Goal: Information Seeking & Learning: Learn about a topic

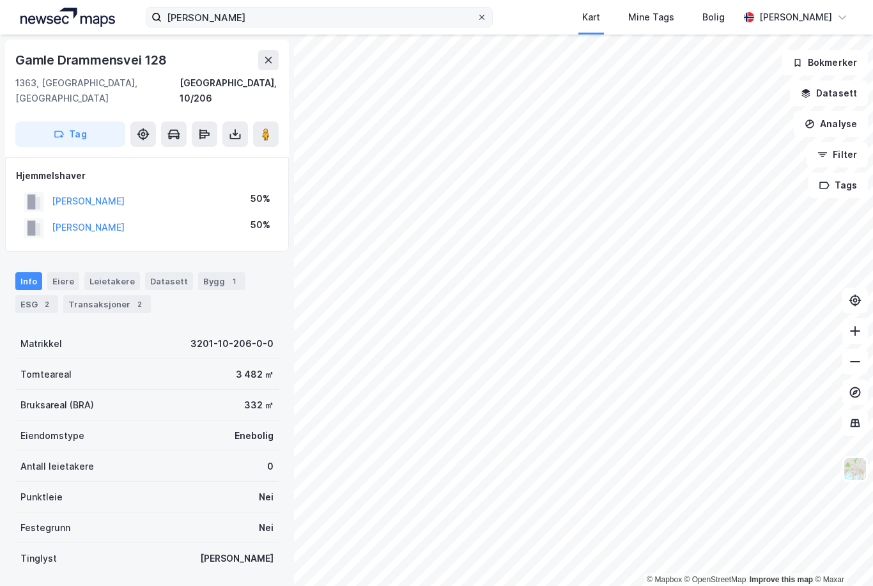
click at [484, 19] on icon at bounding box center [481, 17] width 5 height 5
click at [477, 19] on input "[PERSON_NAME]" at bounding box center [319, 17] width 315 height 19
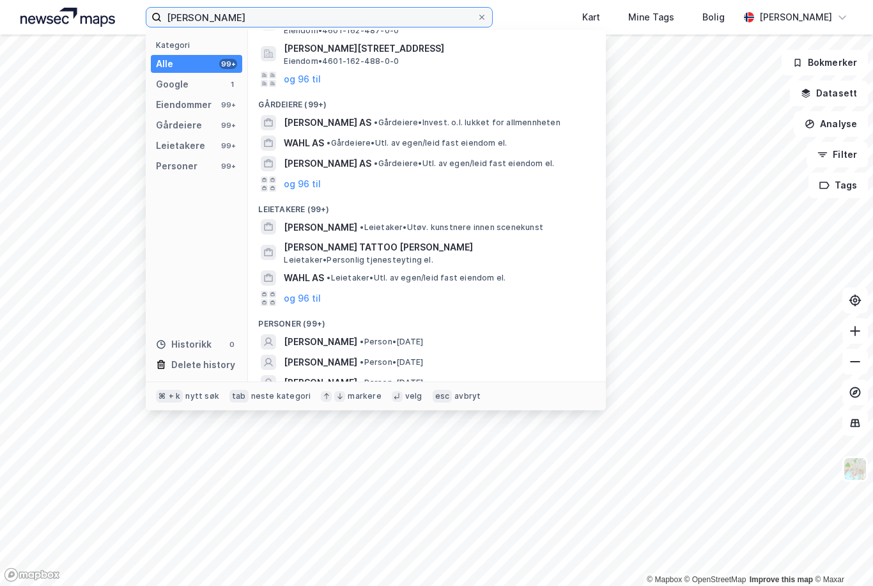
scroll to position [119, 0]
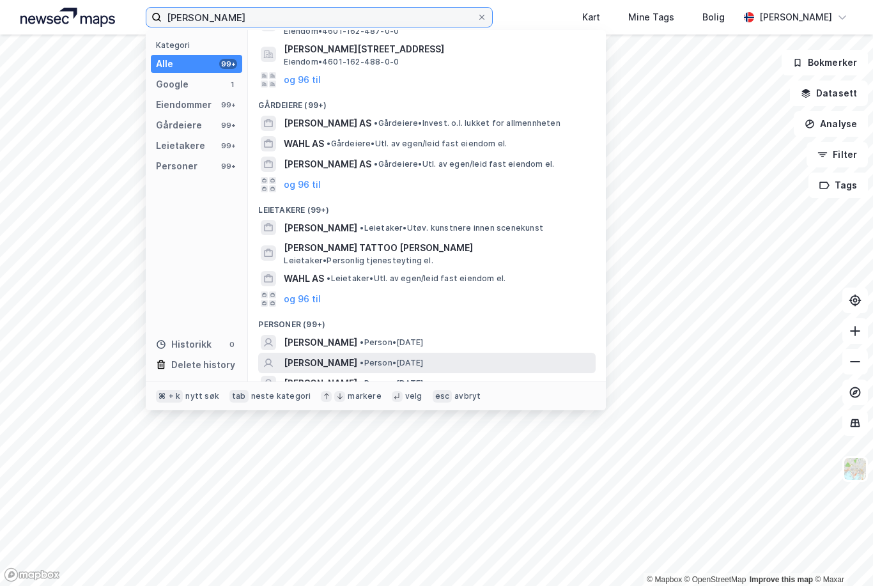
type input "[PERSON_NAME]"
click at [326, 355] on span "[PERSON_NAME]" at bounding box center [320, 362] width 73 height 15
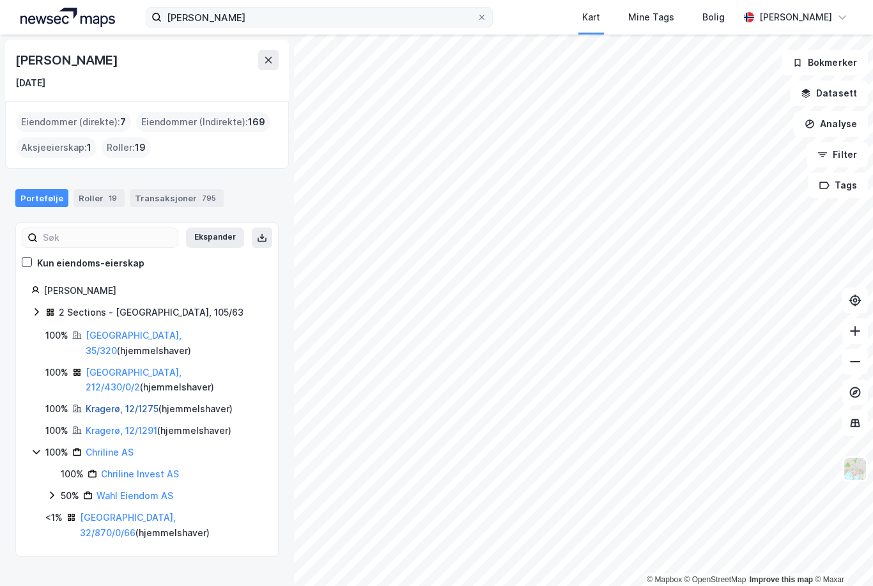
click at [114, 403] on link "Kragerø, 12/1275" at bounding box center [122, 408] width 73 height 11
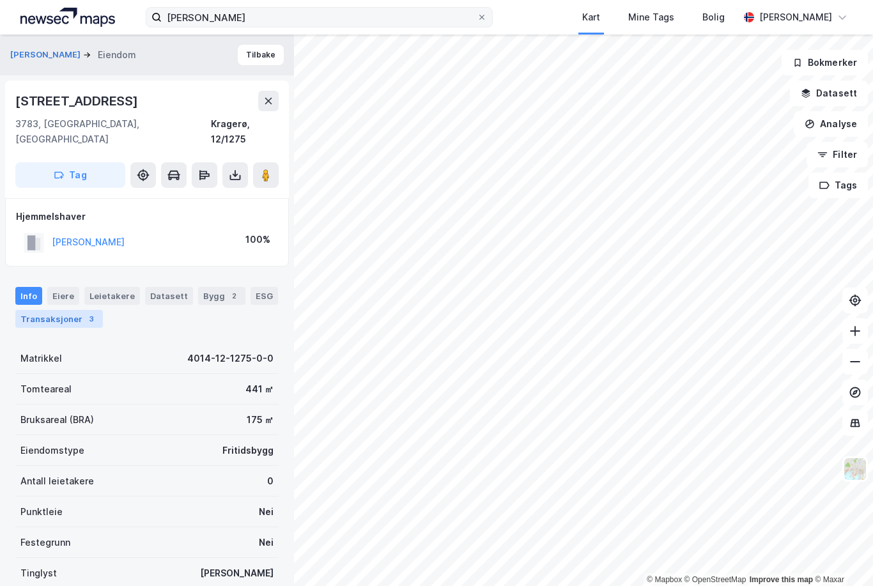
click at [38, 310] on div "Transaksjoner 3" at bounding box center [59, 319] width 88 height 18
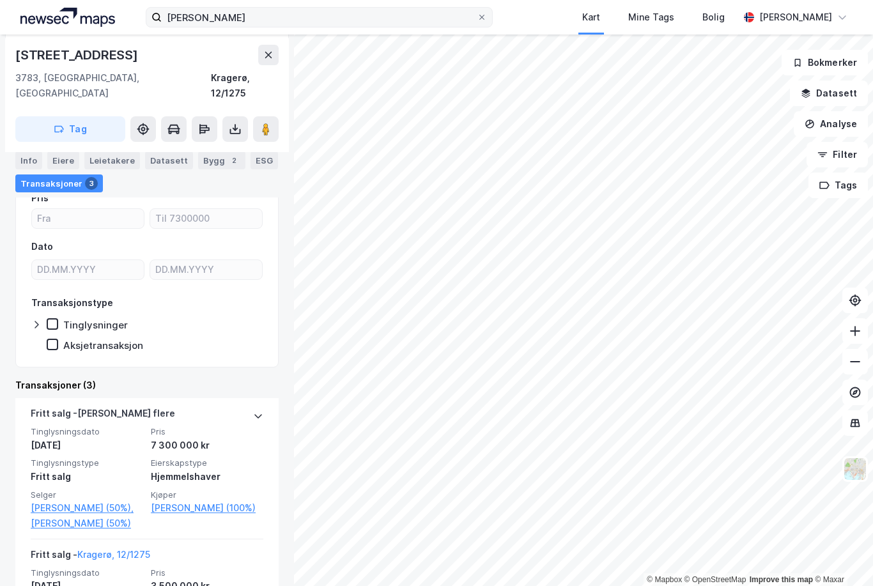
scroll to position [169, 0]
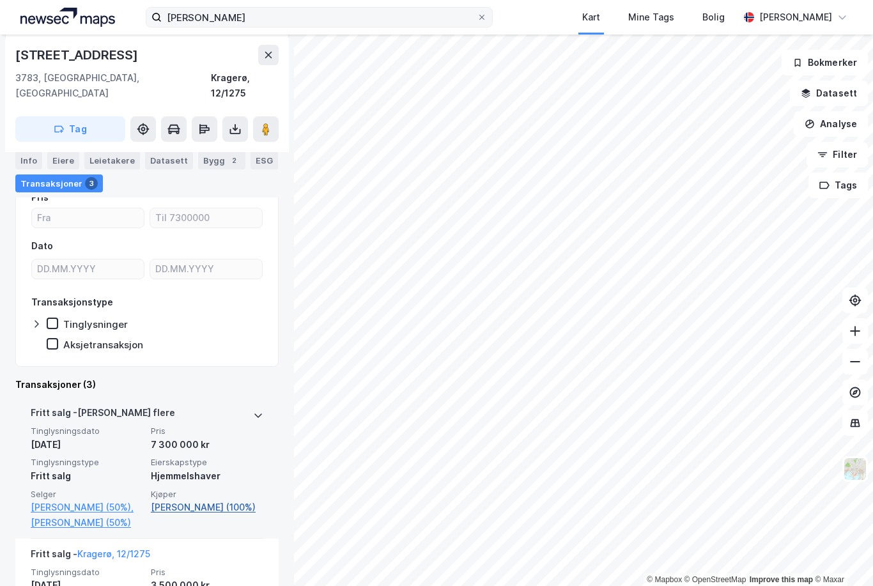
click at [201, 500] on link "[PERSON_NAME] (100%)" at bounding box center [207, 507] width 112 height 15
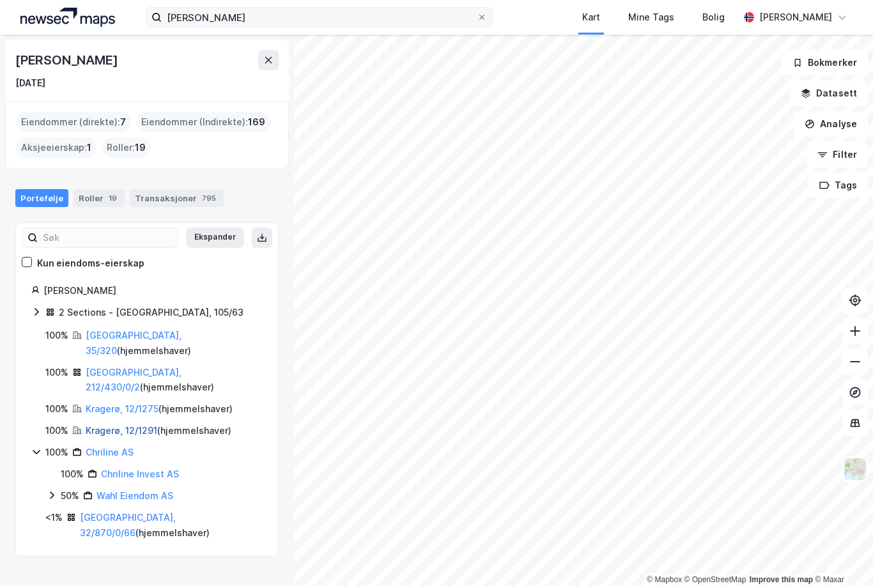
click at [119, 425] on link "Kragerø, 12/1291" at bounding box center [122, 430] width 72 height 11
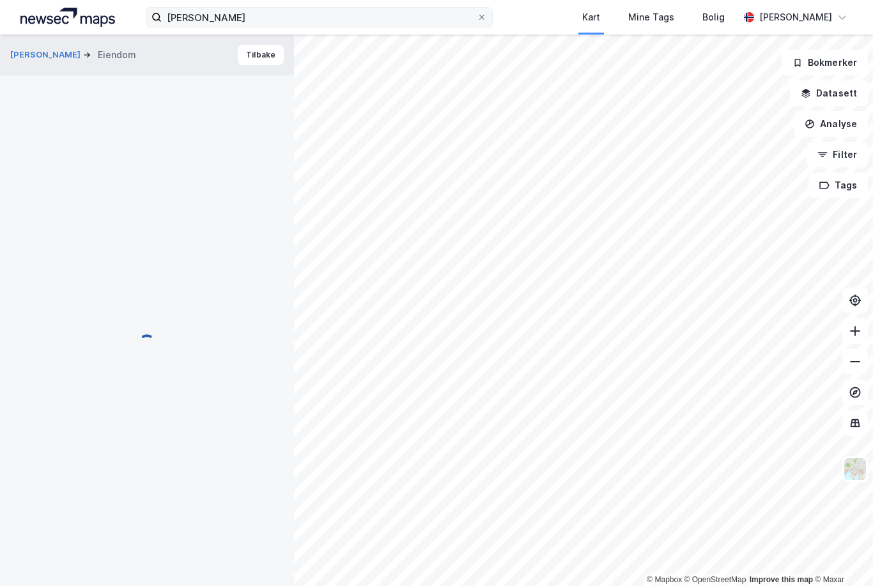
scroll to position [42, 0]
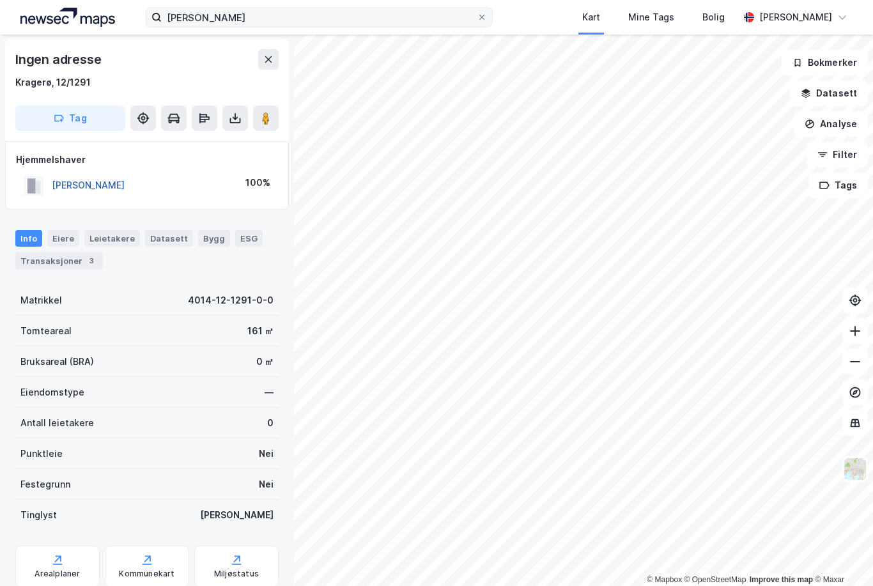
click at [0, 0] on button "[PERSON_NAME]" at bounding box center [0, 0] width 0 height 0
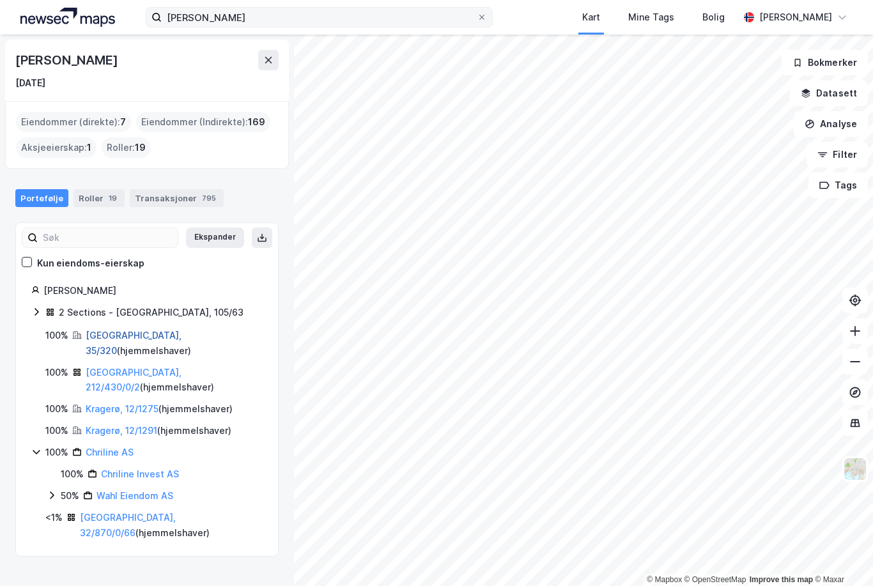
click at [112, 330] on link "[GEOGRAPHIC_DATA], 35/320" at bounding box center [134, 343] width 96 height 26
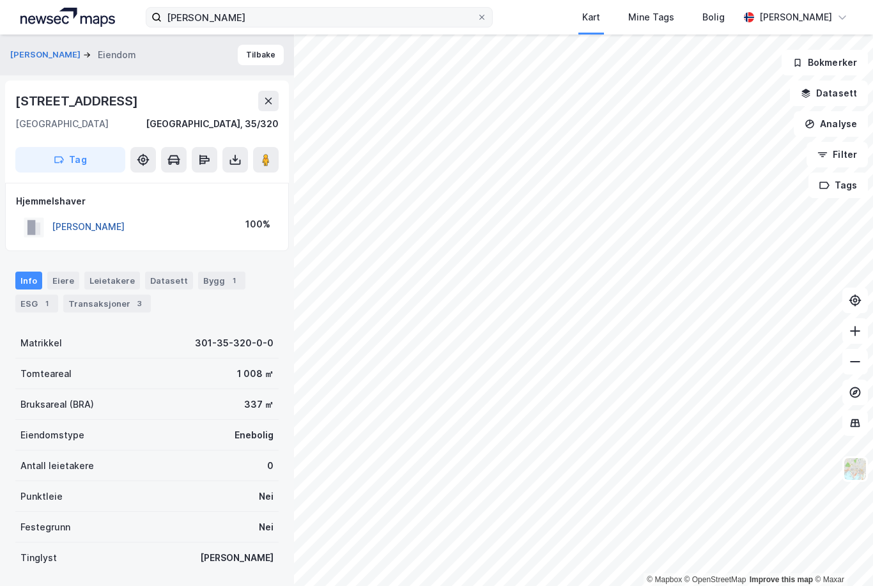
click at [0, 0] on button "[PERSON_NAME]" at bounding box center [0, 0] width 0 height 0
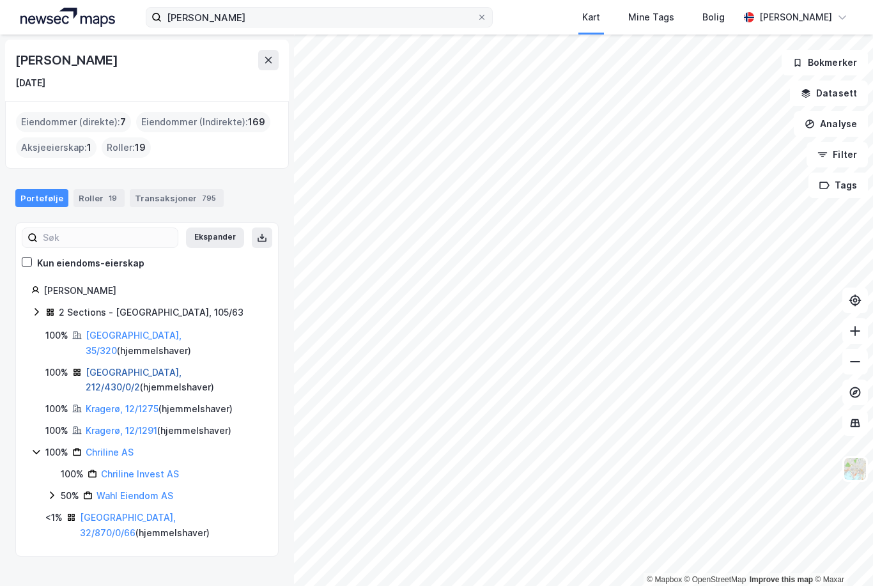
click at [117, 367] on link "[GEOGRAPHIC_DATA], 212/430/0/2" at bounding box center [134, 380] width 96 height 26
